Goal: Task Accomplishment & Management: Manage account settings

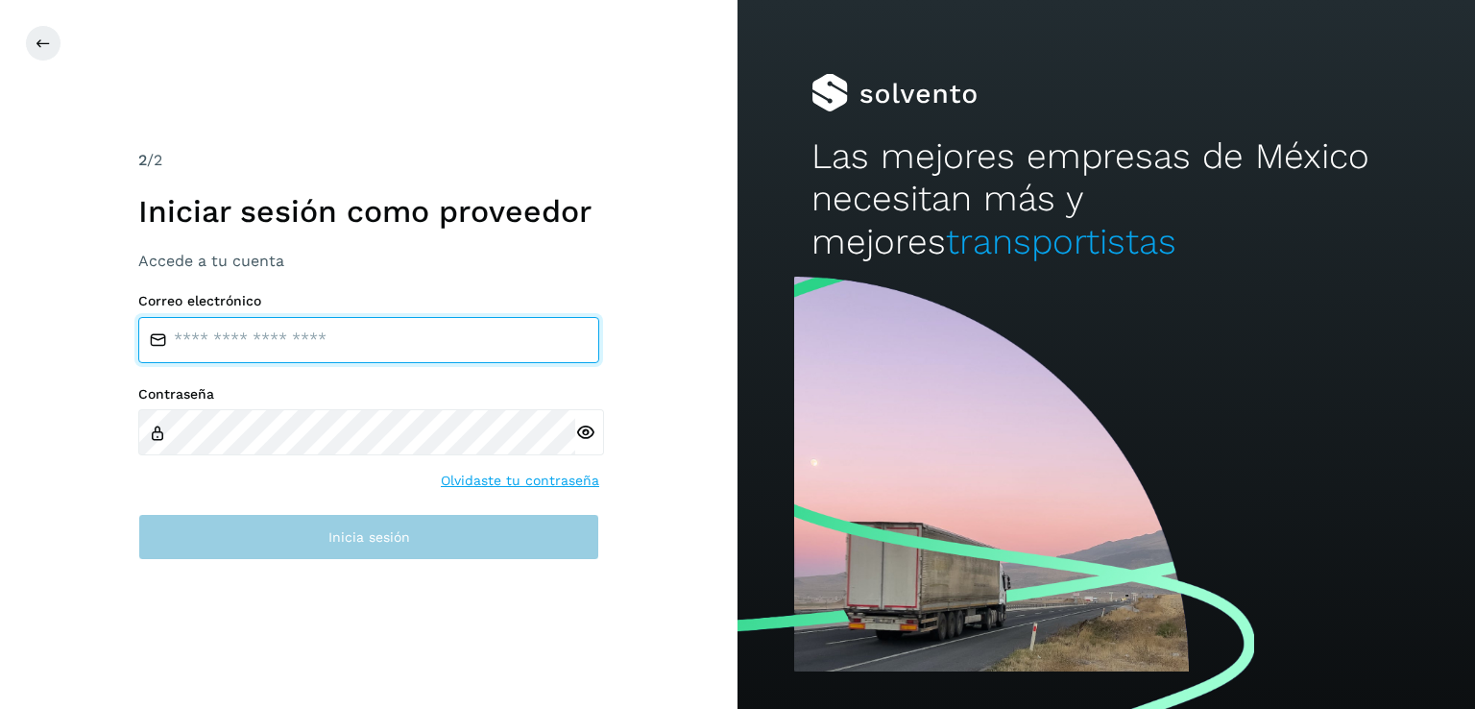
type input "**********"
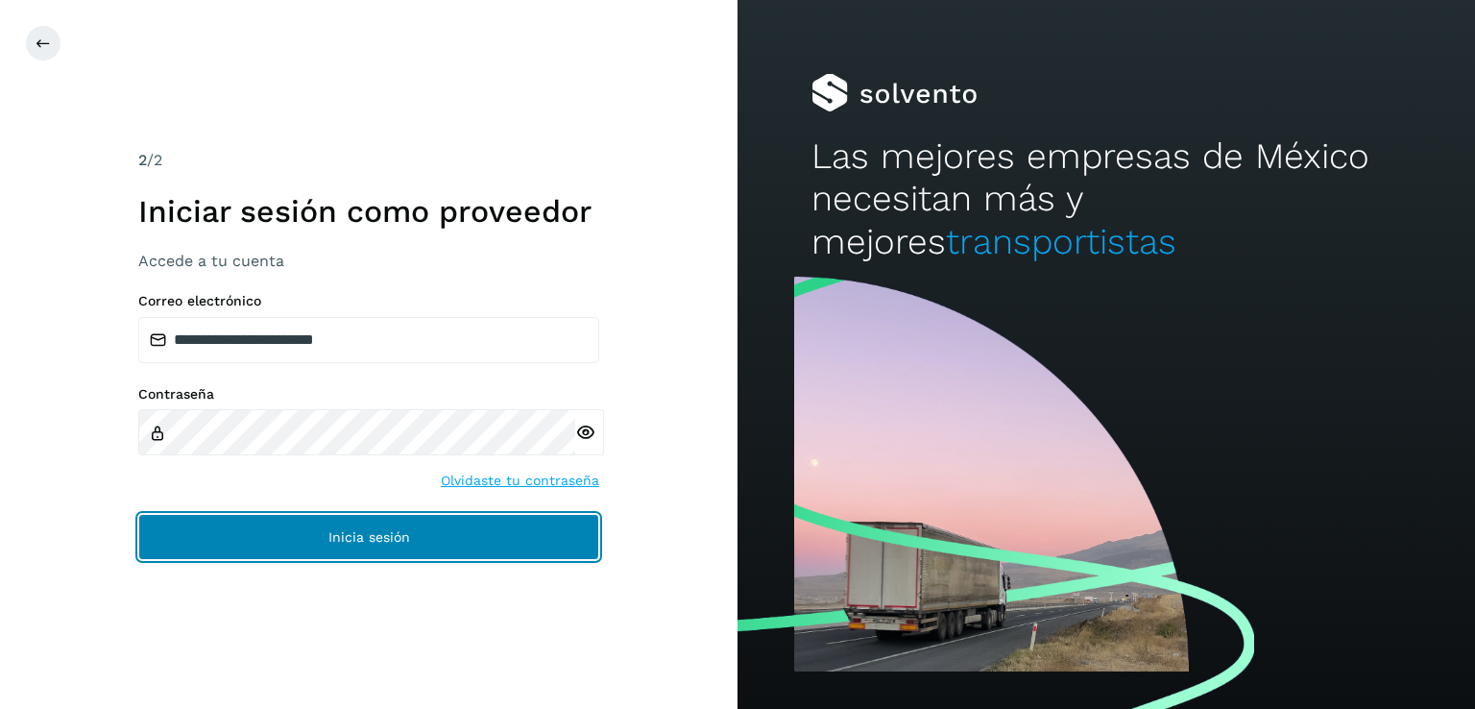
click at [405, 542] on span "Inicia sesión" at bounding box center [369, 536] width 82 height 13
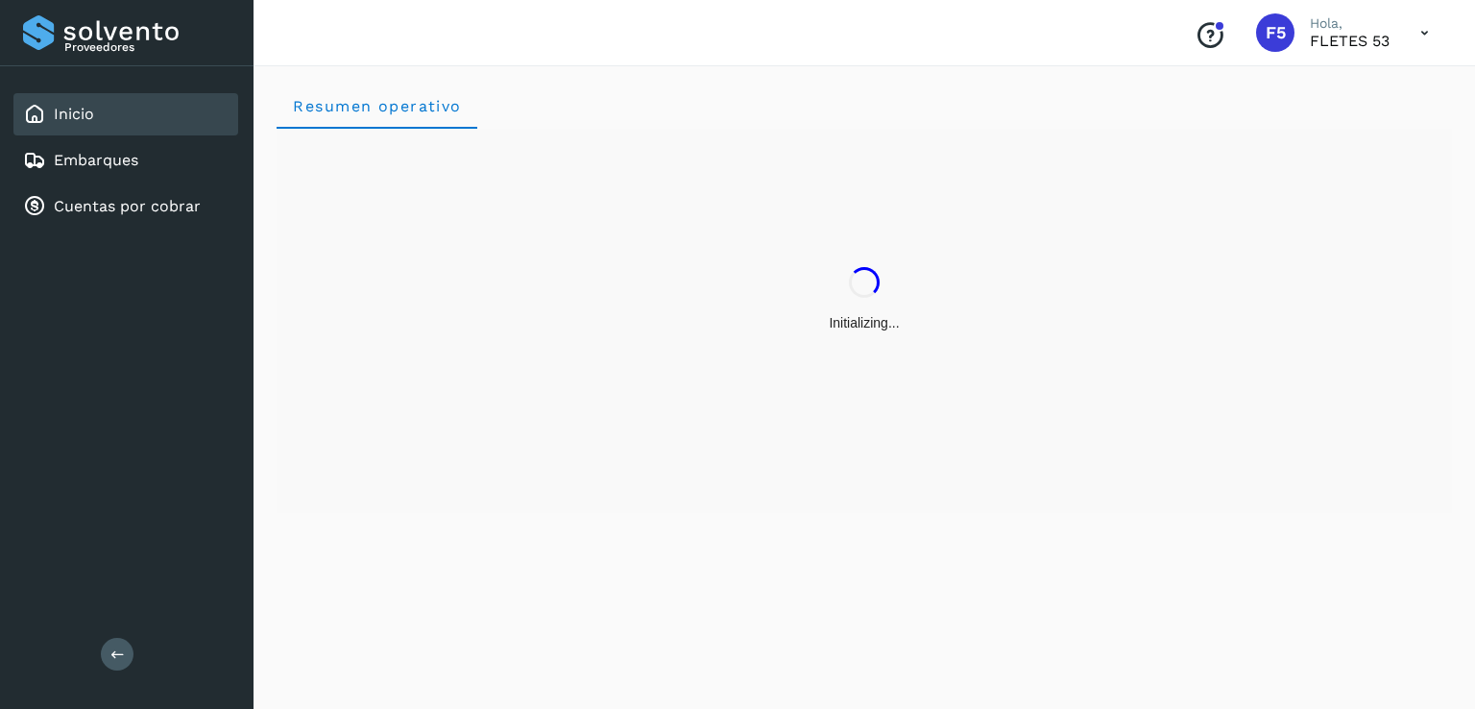
click at [405, 542] on div "Resumen operativo" at bounding box center [863, 384] width 1221 height 649
click at [135, 157] on link "Embarques" at bounding box center [96, 160] width 84 height 18
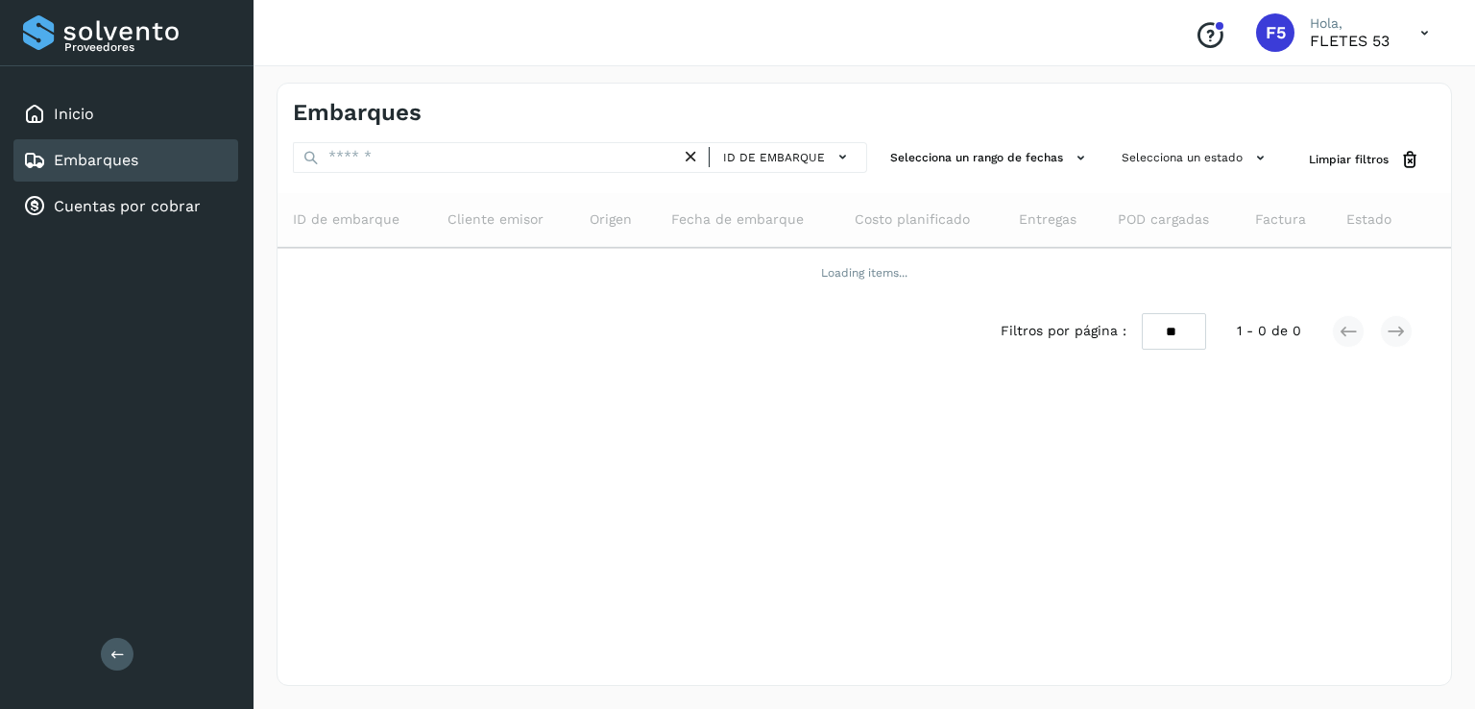
drag, startPoint x: 135, startPoint y: 157, endPoint x: 123, endPoint y: 149, distance: 14.7
click at [123, 151] on link "Embarques" at bounding box center [96, 160] width 84 height 18
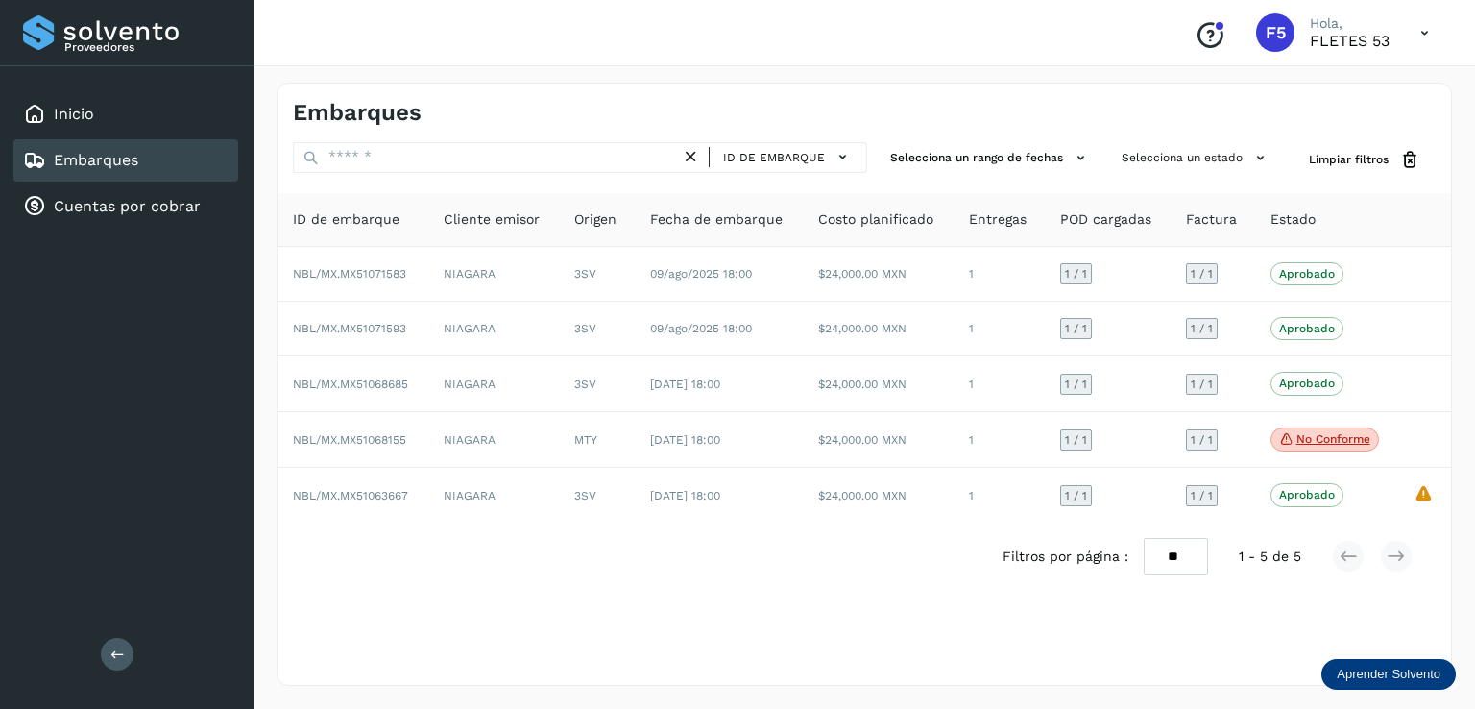
click at [1427, 36] on icon at bounding box center [1424, 32] width 39 height 39
click at [1258, 24] on div at bounding box center [737, 354] width 1475 height 709
click at [1279, 33] on span "F5" at bounding box center [1275, 33] width 20 height 0
